Goal: Find specific page/section: Find specific page/section

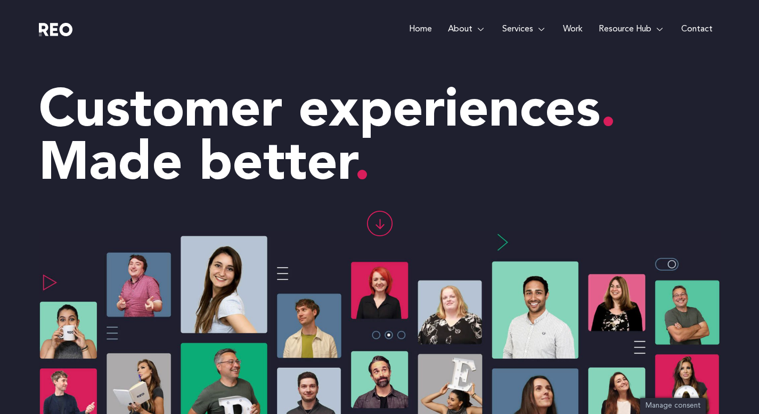
click at [578, 30] on link "Work" at bounding box center [573, 29] width 36 height 59
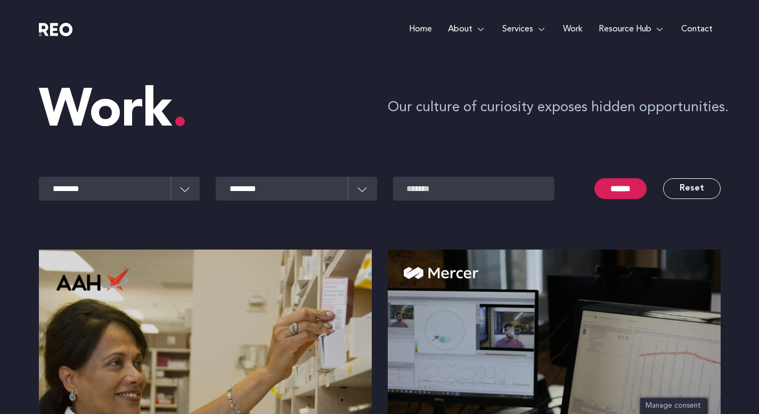
click at [358, 186] on select "**********" at bounding box center [296, 189] width 161 height 24
select select "******"
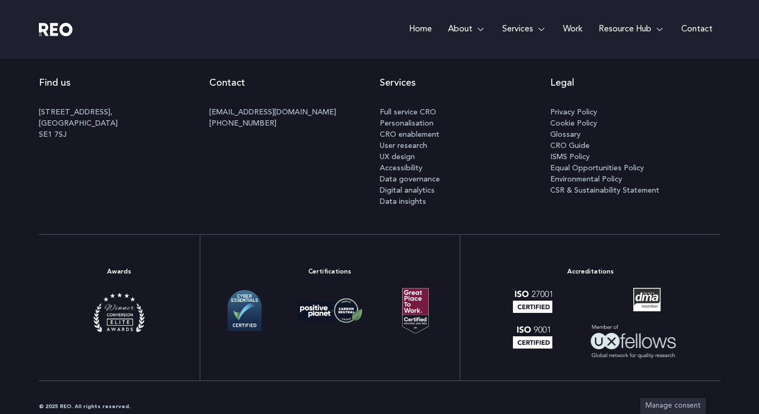
scroll to position [2748, 0]
